Goal: Find specific page/section

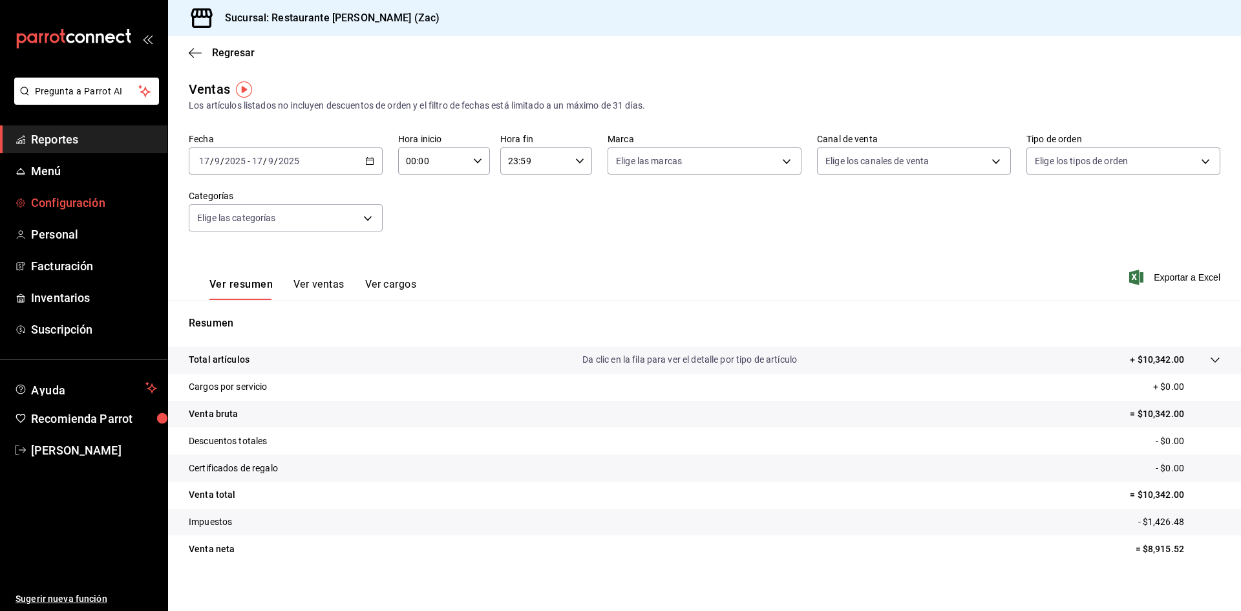
click at [65, 200] on span "Configuración" at bounding box center [94, 202] width 126 height 17
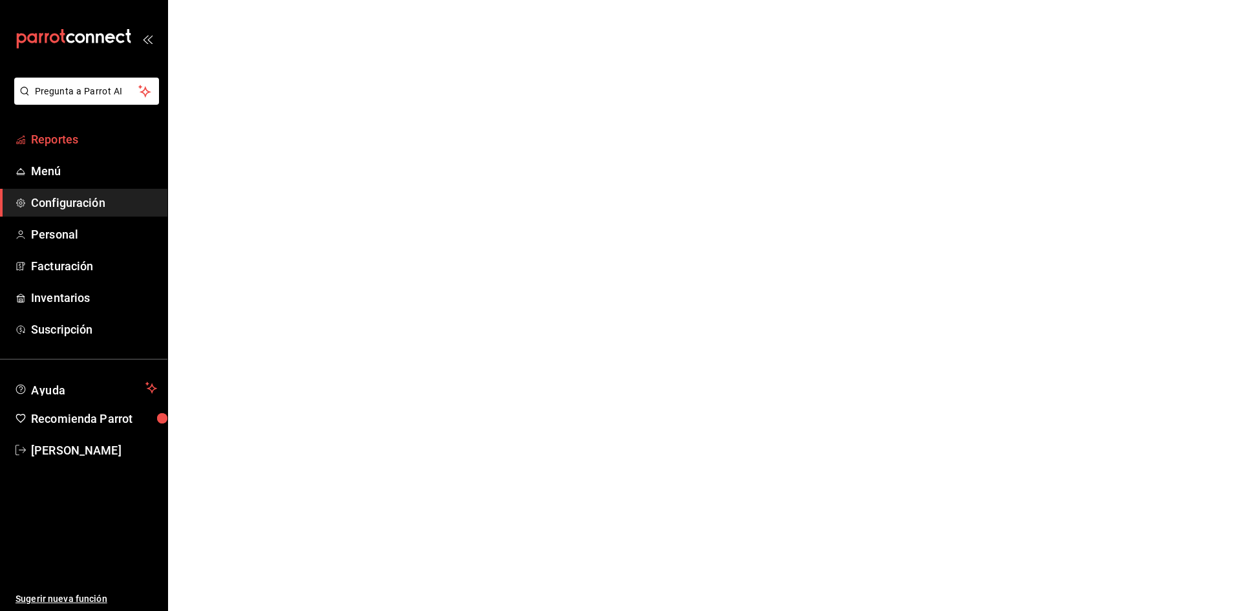
click at [74, 138] on span "Reportes" at bounding box center [94, 139] width 126 height 17
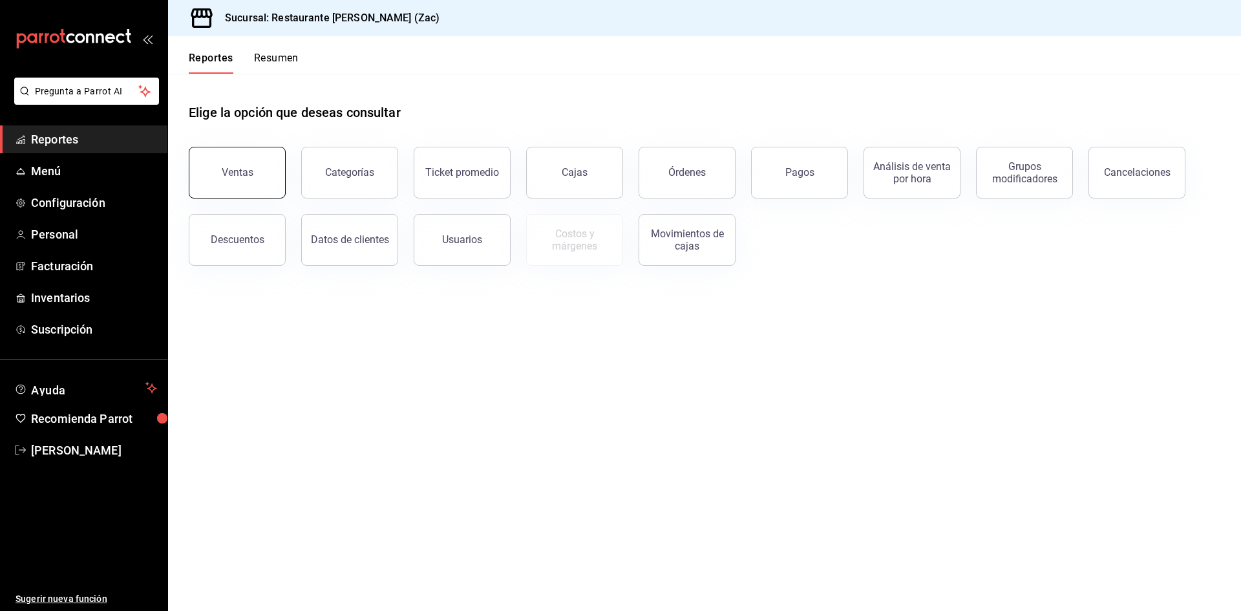
click at [224, 180] on button "Ventas" at bounding box center [237, 173] width 97 height 52
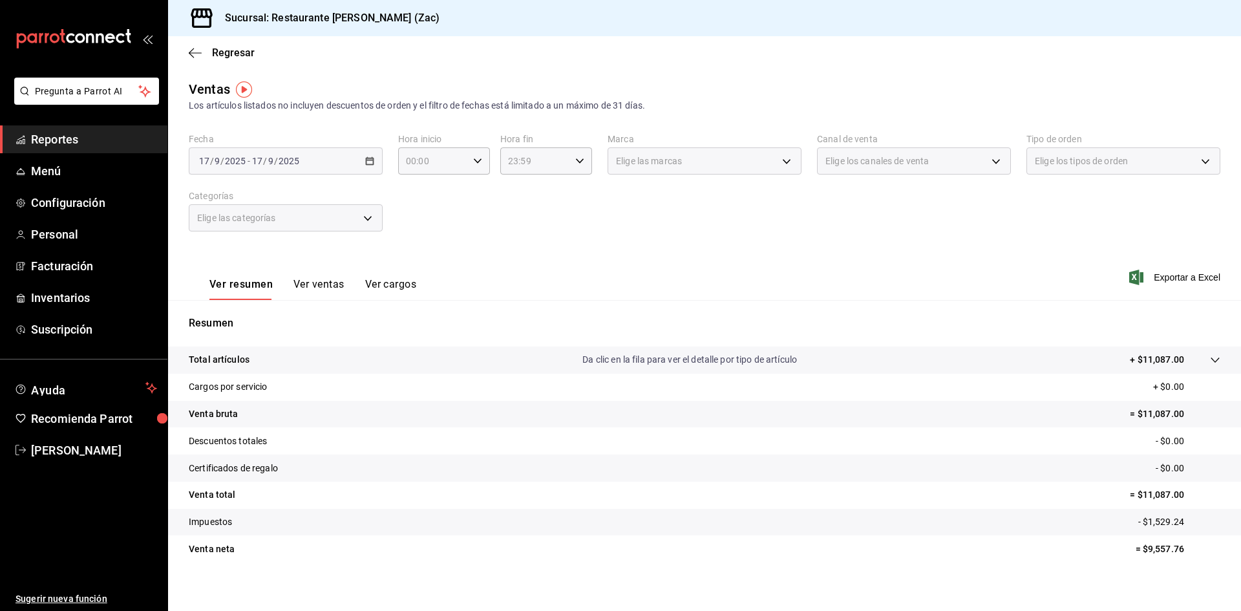
click at [110, 139] on span "Reportes" at bounding box center [94, 139] width 126 height 17
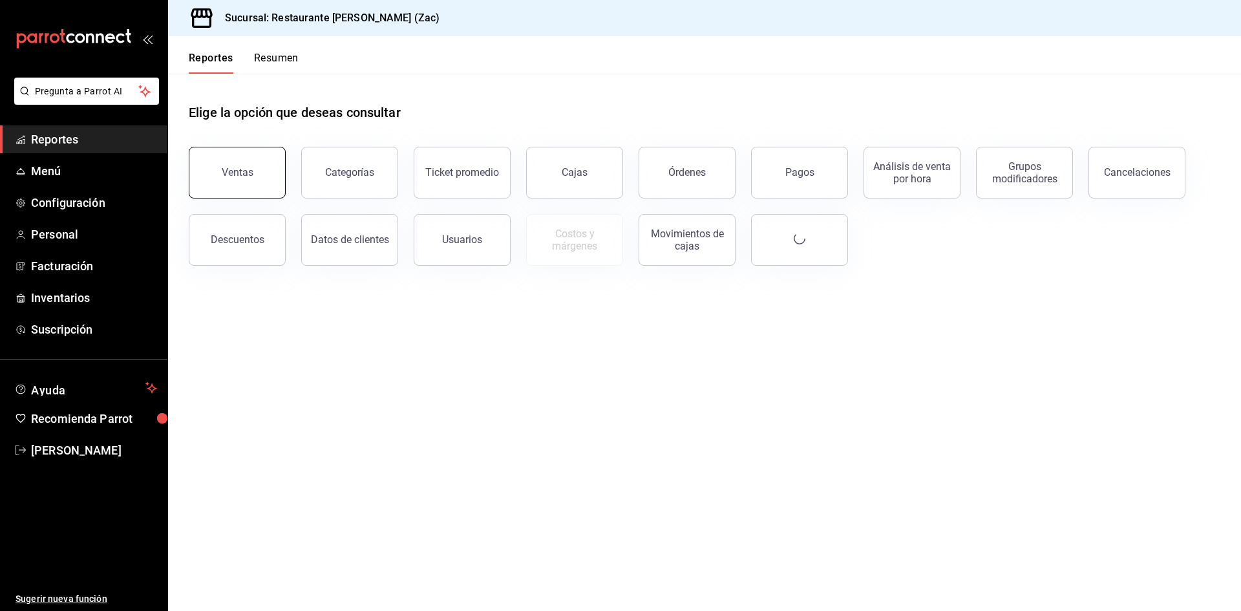
click at [244, 176] on div "Ventas" at bounding box center [238, 172] width 32 height 12
